Goal: Task Accomplishment & Management: Manage account settings

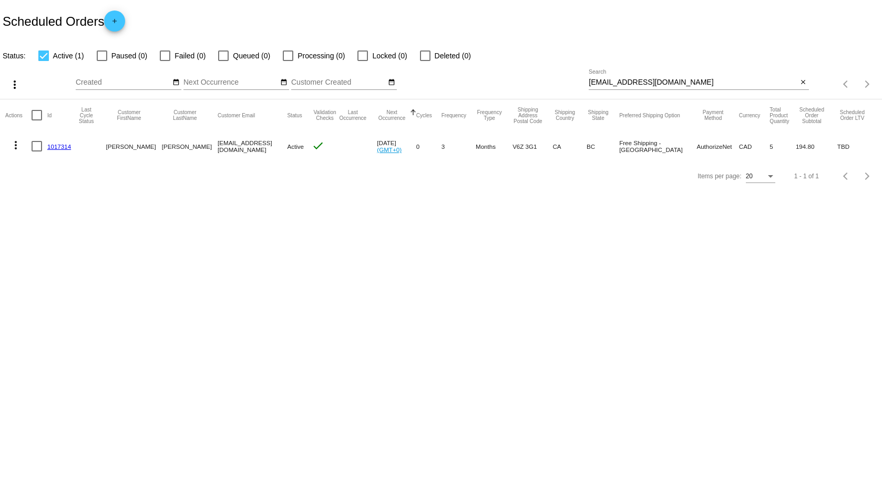
click at [57, 149] on link "1017314" at bounding box center [59, 146] width 24 height 7
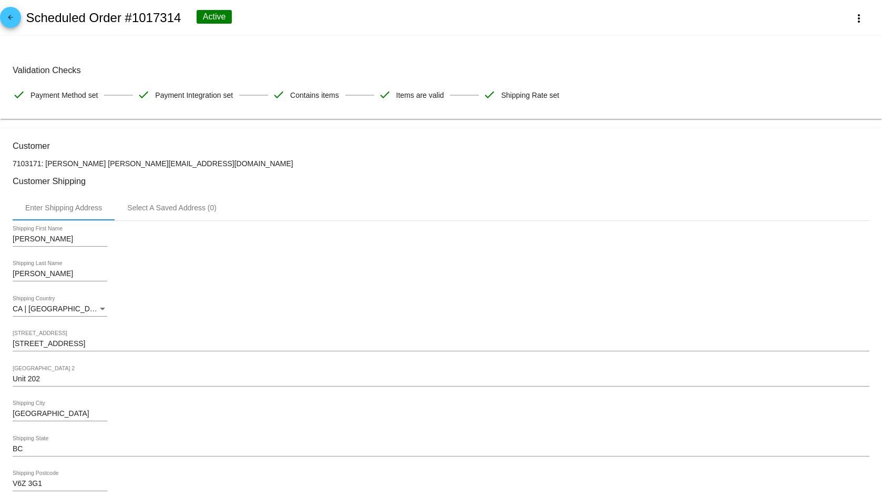
drag, startPoint x: 26, startPoint y: 15, endPoint x: 183, endPoint y: 18, distance: 157.3
click at [183, 18] on div "arrow_back Scheduled Order #1017314 Active more_vert" at bounding box center [441, 18] width 882 height 36
click at [161, 17] on h2 "Scheduled Order #1017314" at bounding box center [103, 18] width 155 height 15
drag, startPoint x: 183, startPoint y: 17, endPoint x: 54, endPoint y: 5, distance: 129.4
click at [54, 5] on div "arrow_back Scheduled Order #1017314 Active more_vert" at bounding box center [441, 18] width 882 height 36
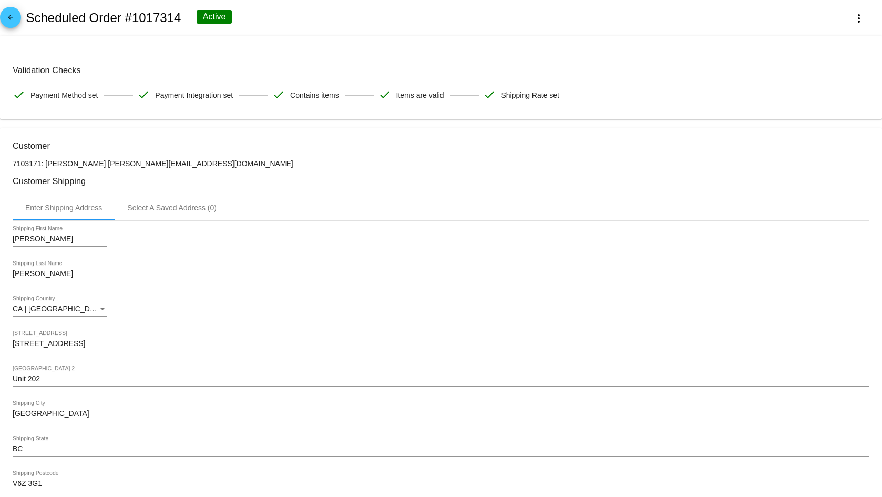
copy h2 "Scheduled Order #1017314"
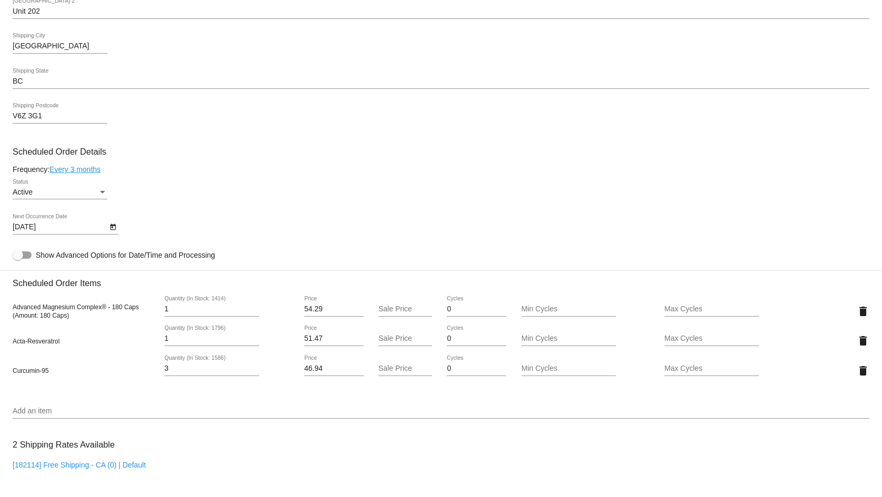
scroll to position [369, 0]
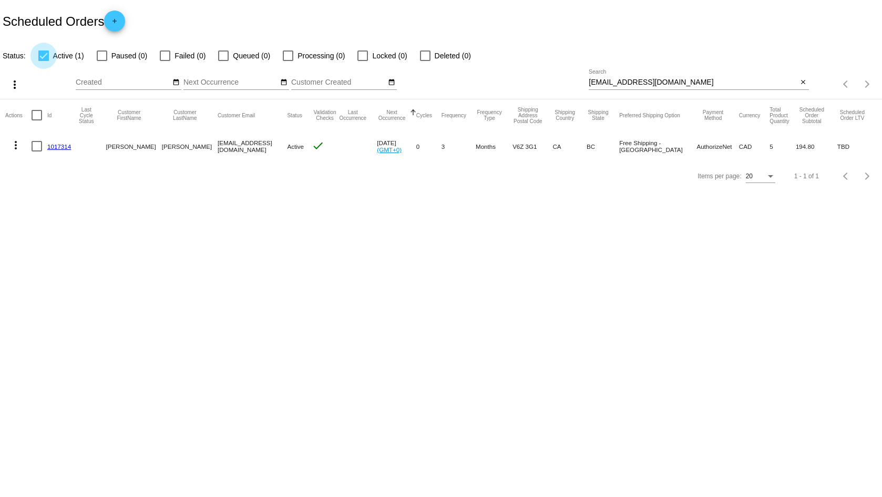
click at [44, 60] on div at bounding box center [43, 55] width 11 height 11
click at [44, 61] on input "Active (1)" at bounding box center [43, 61] width 1 height 1
checkbox input "false"
click at [430, 56] on div at bounding box center [425, 55] width 11 height 11
click at [425, 61] on input "Deleted (0)" at bounding box center [425, 61] width 1 height 1
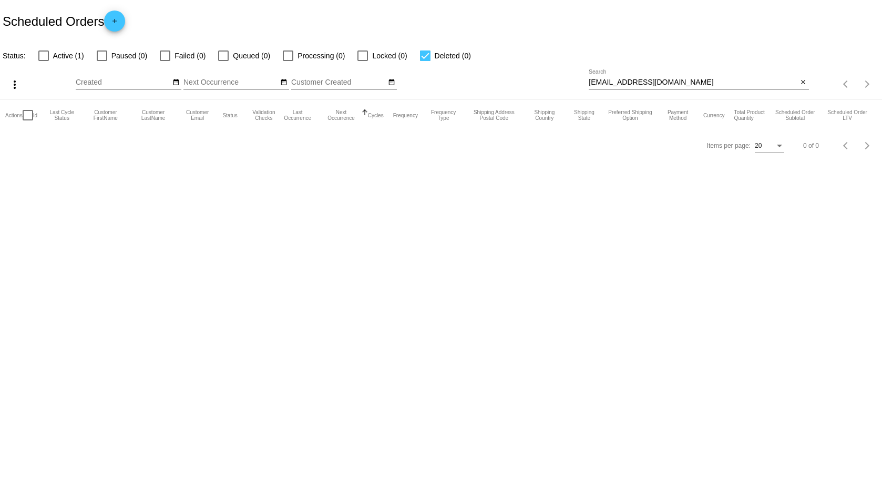
click at [433, 57] on label "Deleted (0)" at bounding box center [445, 55] width 51 height 13
click at [425, 61] on input "Deleted (0)" at bounding box center [425, 61] width 1 height 1
checkbox input "false"
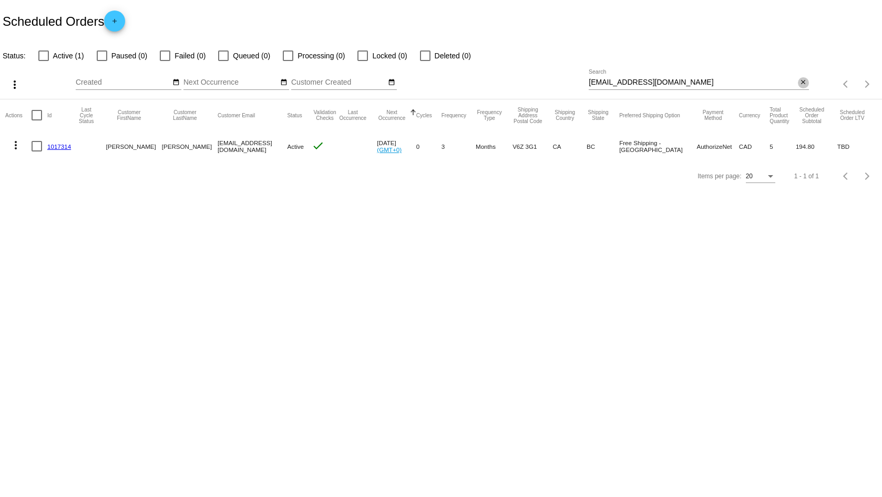
click at [806, 83] on mat-icon "close" at bounding box center [803, 82] width 7 height 8
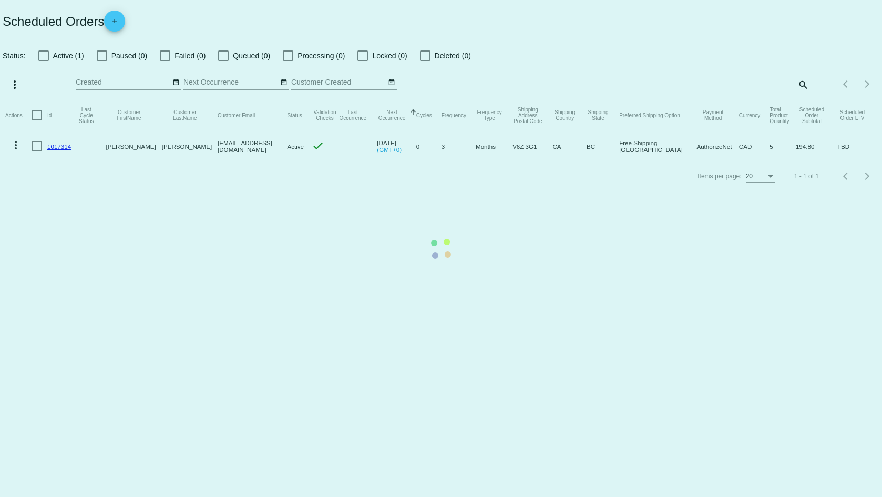
click at [804, 99] on mat-table "Actions Id Last Cycle Status Customer FirstName Customer LastName Customer Emai…" at bounding box center [441, 130] width 882 height 62
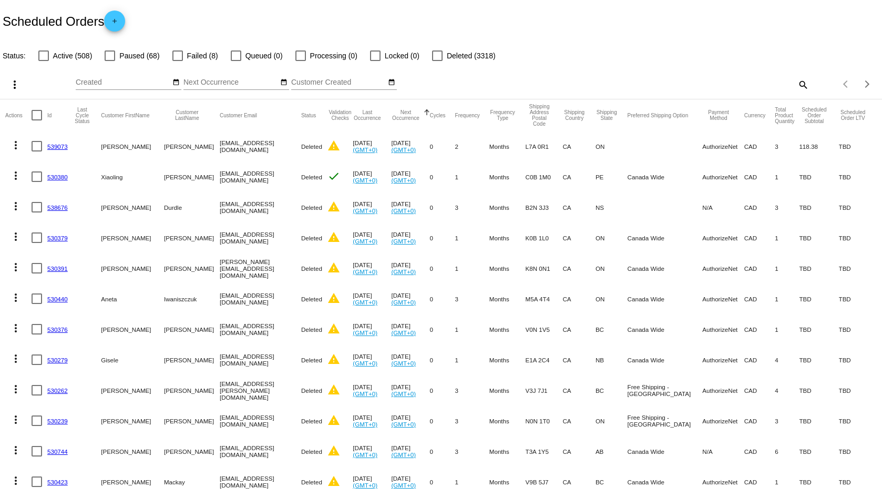
click at [797, 87] on mat-icon "search" at bounding box center [803, 84] width 13 height 16
click at [702, 82] on input "Search" at bounding box center [699, 82] width 220 height 8
paste input "983488"
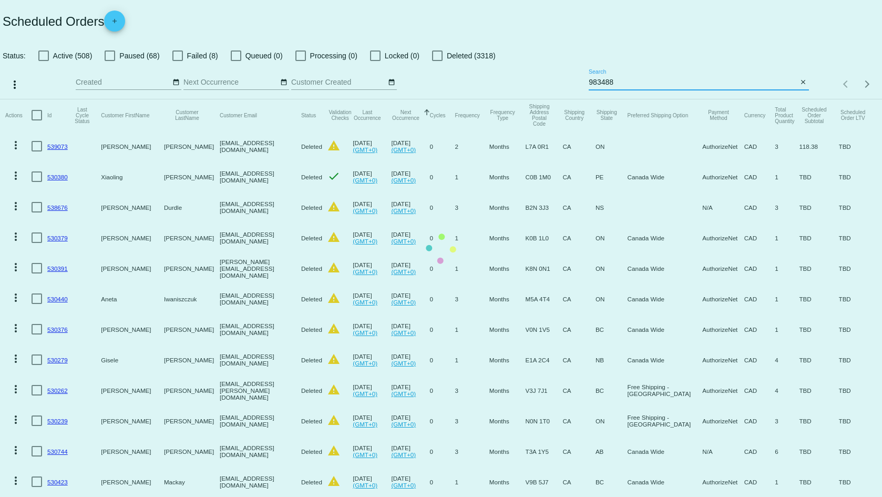
type input "983488"
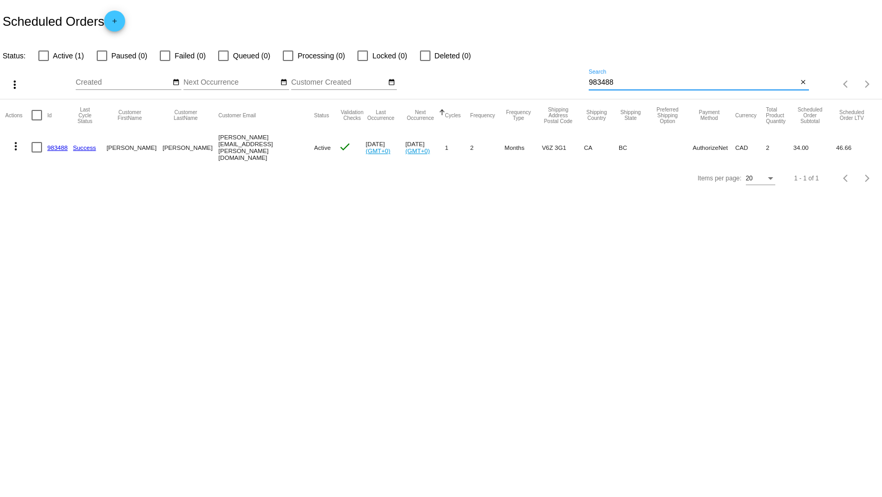
click at [56, 148] on link "983488" at bounding box center [57, 147] width 21 height 7
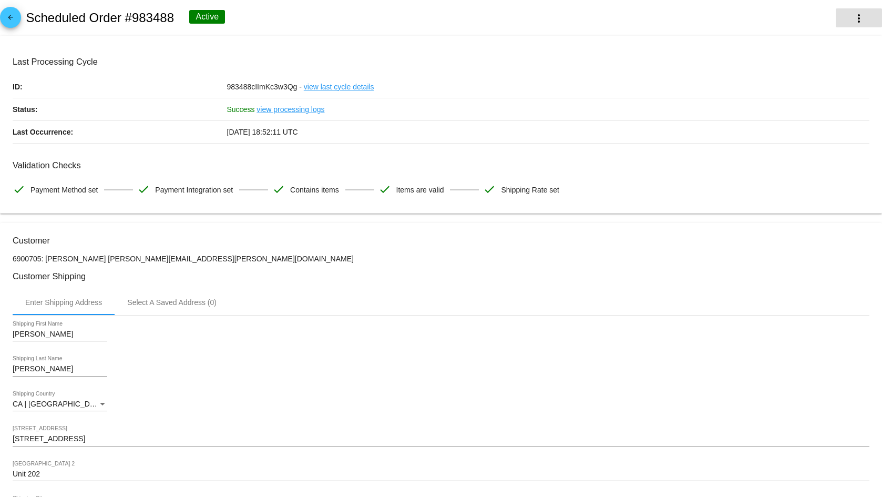
click at [853, 18] on mat-icon "more_vert" at bounding box center [859, 18] width 13 height 13
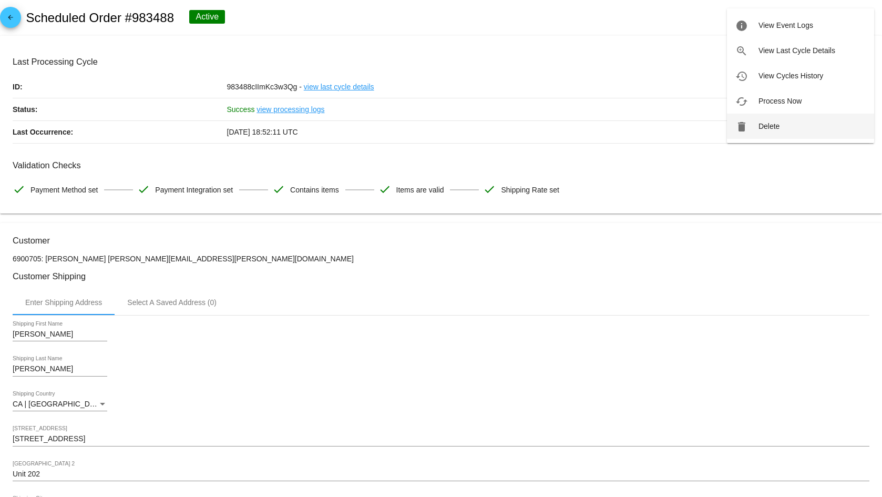
click at [804, 125] on button "delete Delete" at bounding box center [800, 126] width 147 height 25
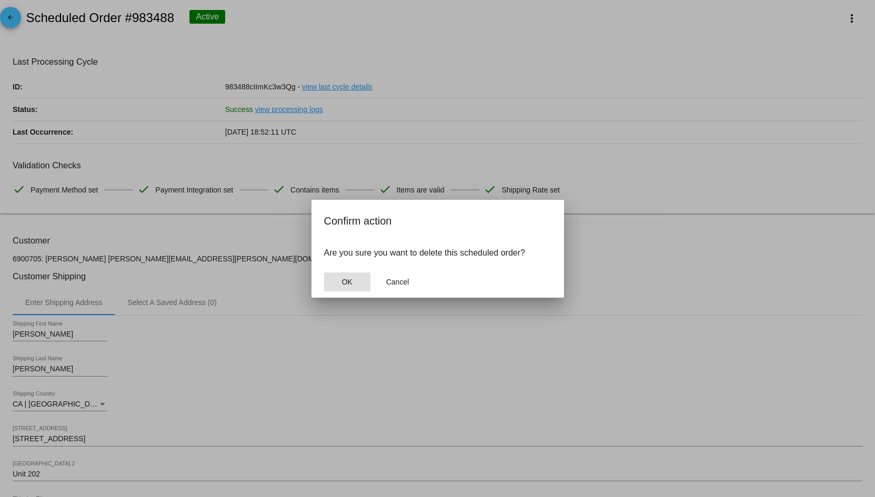
click at [349, 273] on button "OK" at bounding box center [347, 281] width 46 height 19
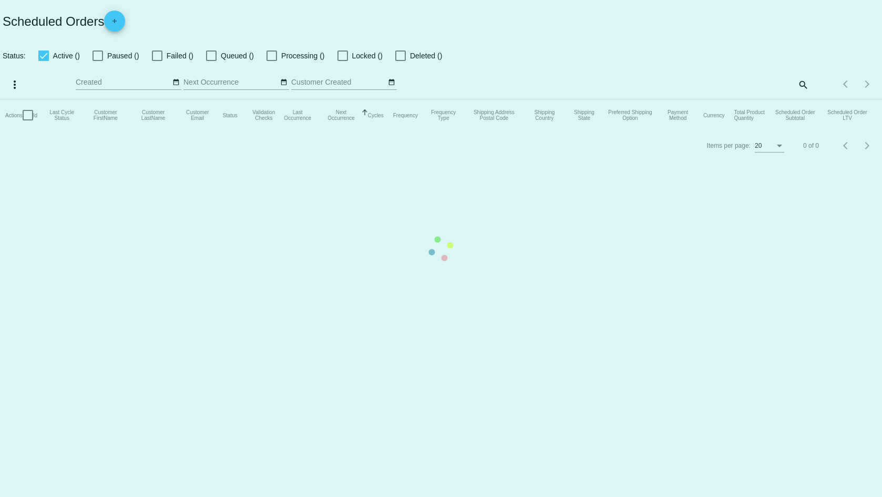
checkbox input "false"
